Goal: Find contact information: Find contact information

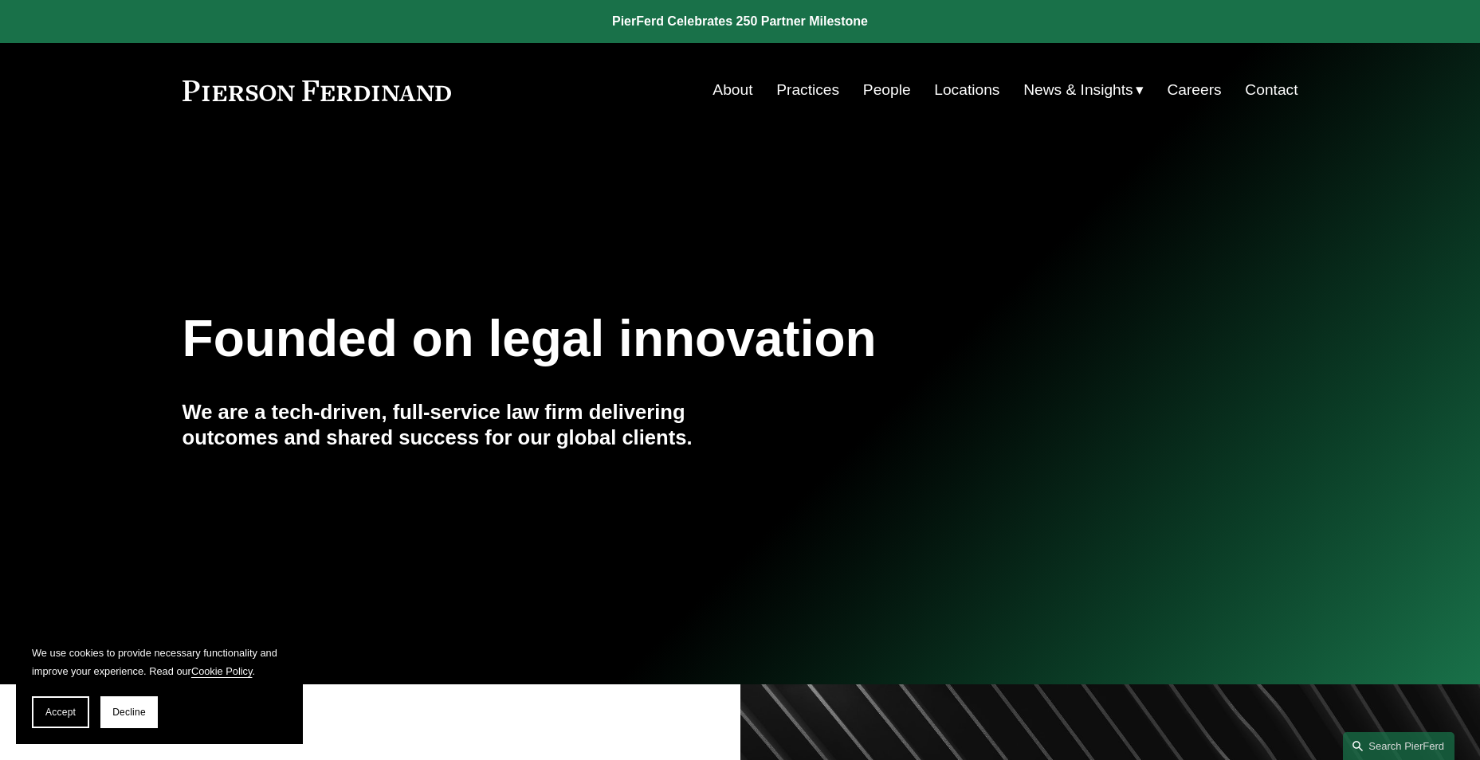
click at [1277, 88] on link "Contact" at bounding box center [1271, 90] width 53 height 30
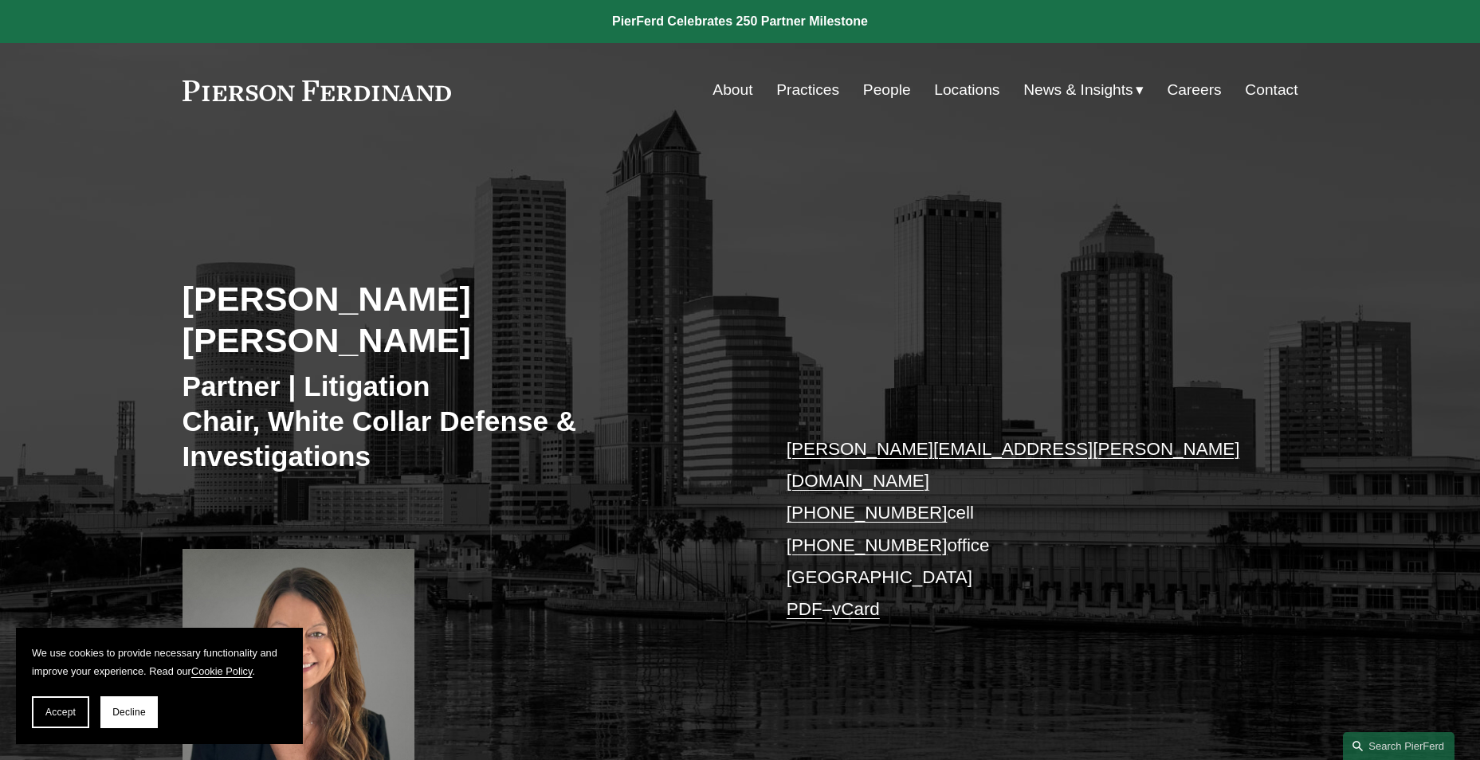
click at [1273, 89] on link "Contact" at bounding box center [1271, 90] width 53 height 30
